Goal: Transaction & Acquisition: Purchase product/service

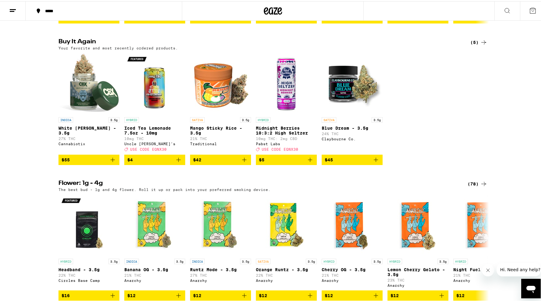
scroll to position [475, 0]
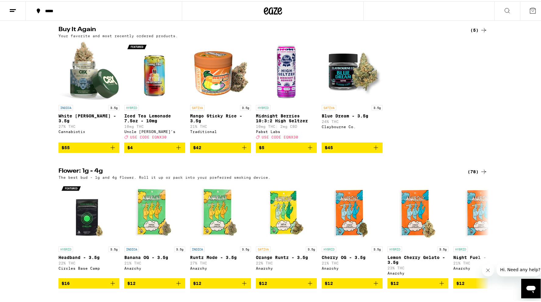
click at [476, 174] on div "(78)" at bounding box center [478, 170] width 20 height 7
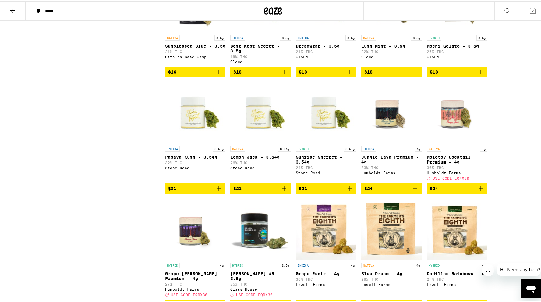
scroll to position [333, 0]
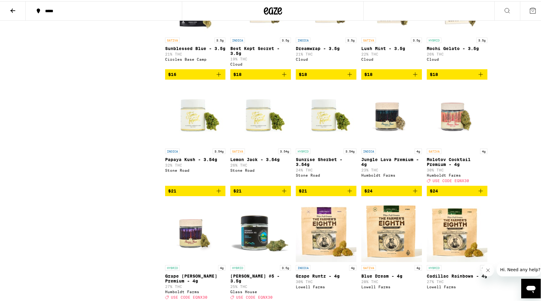
click at [450, 153] on div "SATIVA 4g" at bounding box center [457, 149] width 61 height 5
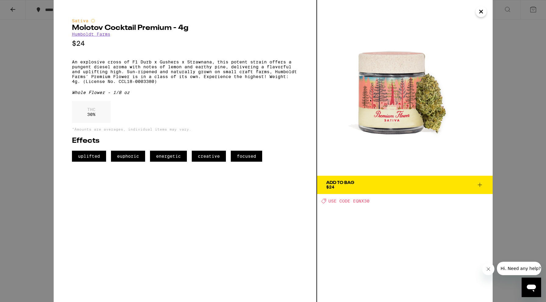
click at [479, 10] on icon "Close" at bounding box center [480, 11] width 7 height 9
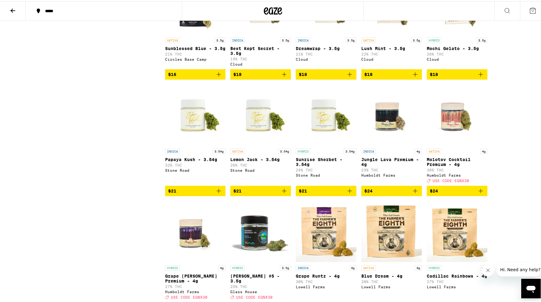
click at [449, 143] on img "Open page for Molotov Cocktail Premium - 4g from Humboldt Farms" at bounding box center [457, 113] width 61 height 61
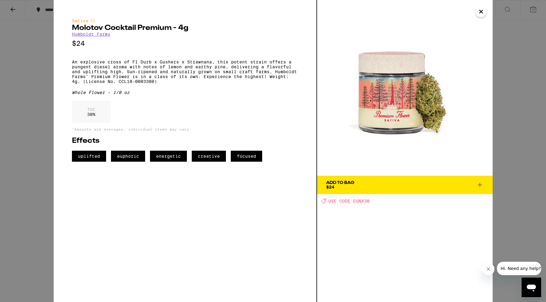
click at [483, 10] on icon "Close" at bounding box center [480, 11] width 7 height 9
